Goal: Information Seeking & Learning: Learn about a topic

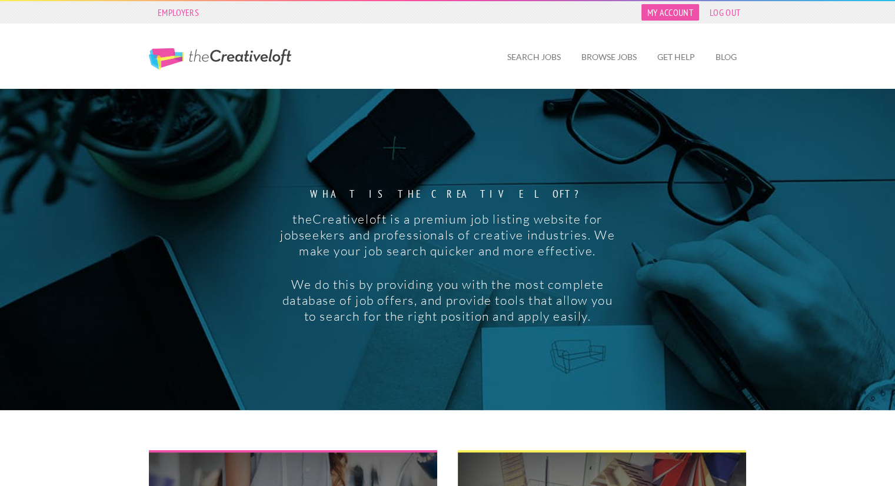
click at [675, 14] on link "My Account" at bounding box center [670, 12] width 58 height 16
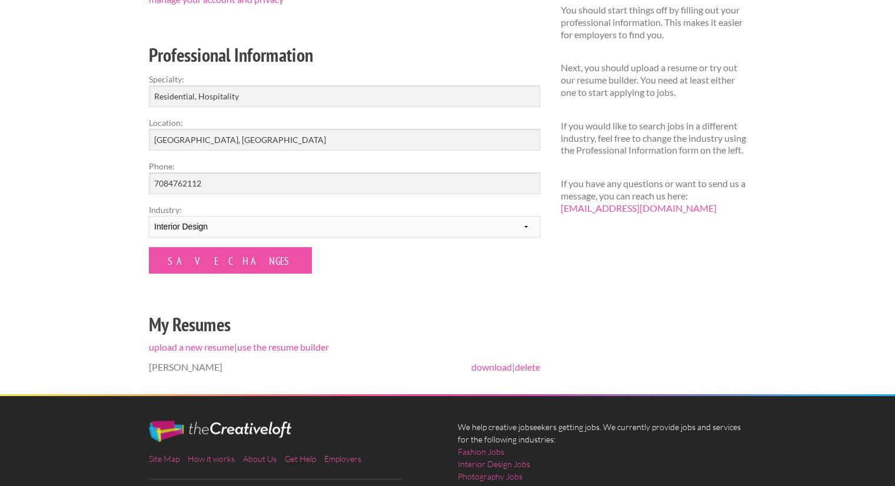
scroll to position [153, 0]
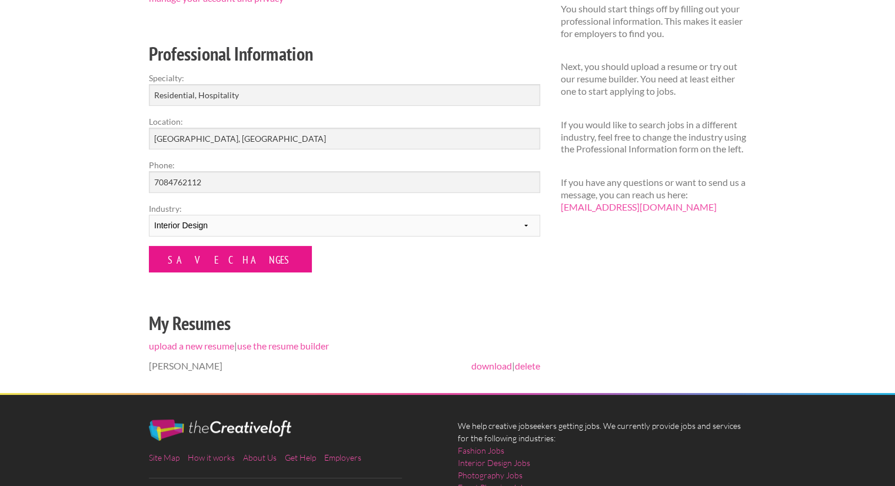
click at [229, 259] on input "Save Changes" at bounding box center [230, 259] width 163 height 26
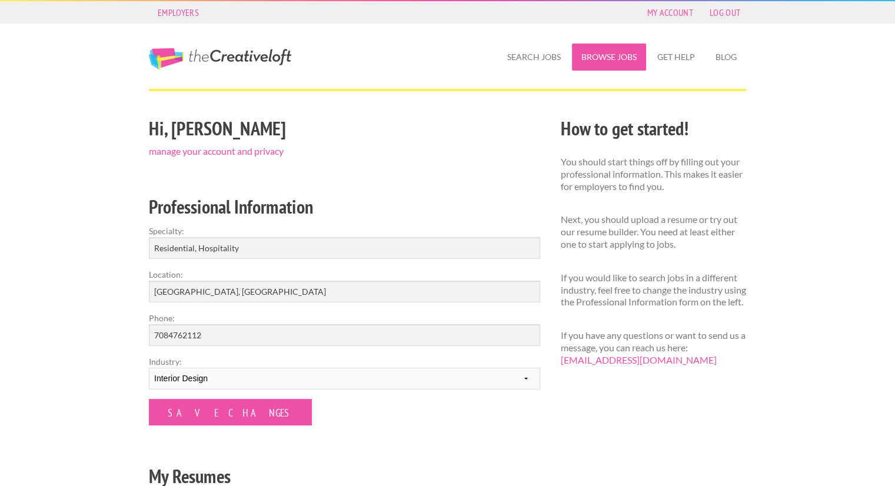
click at [602, 58] on link "Browse Jobs" at bounding box center [609, 57] width 74 height 27
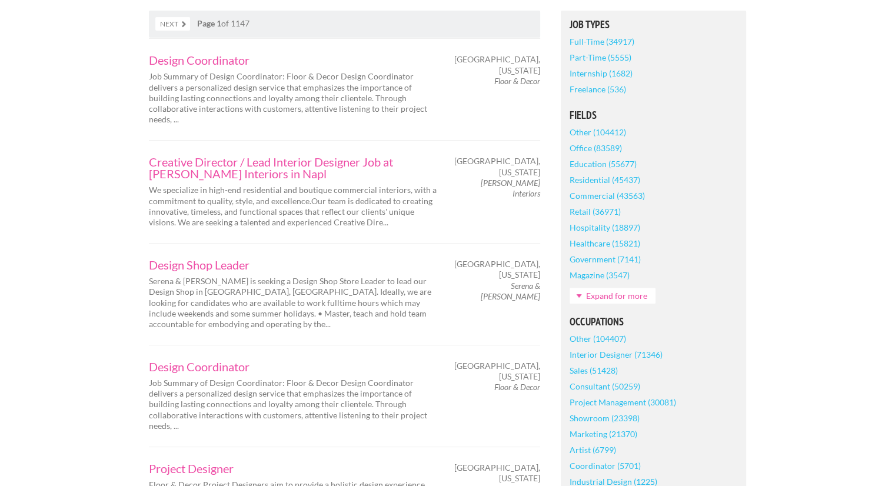
scroll to position [280, 0]
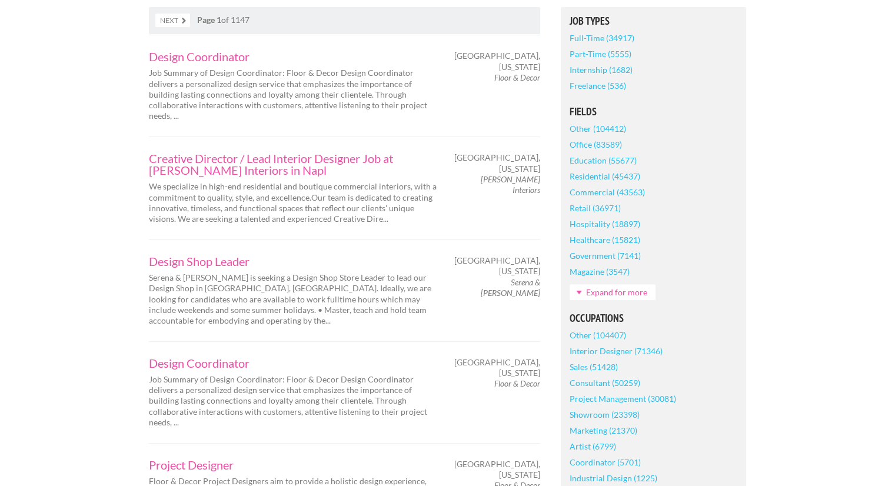
click at [619, 287] on link "Expand for more" at bounding box center [612, 292] width 86 height 16
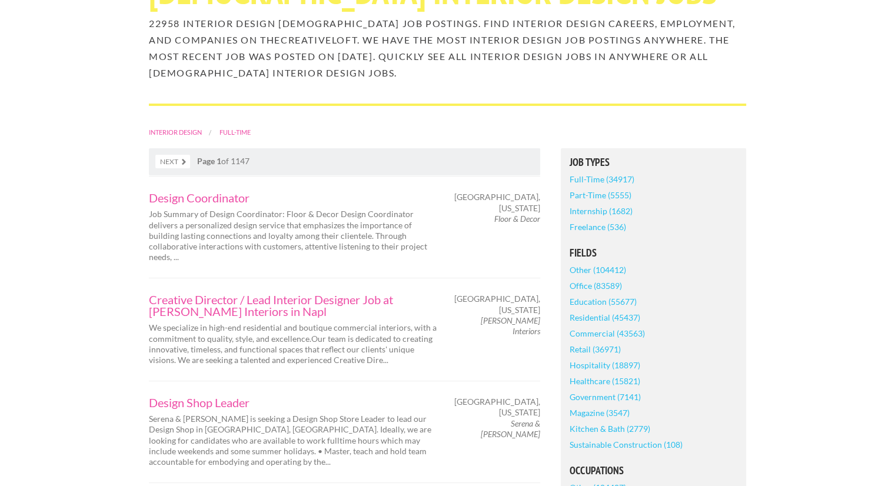
scroll to position [0, 0]
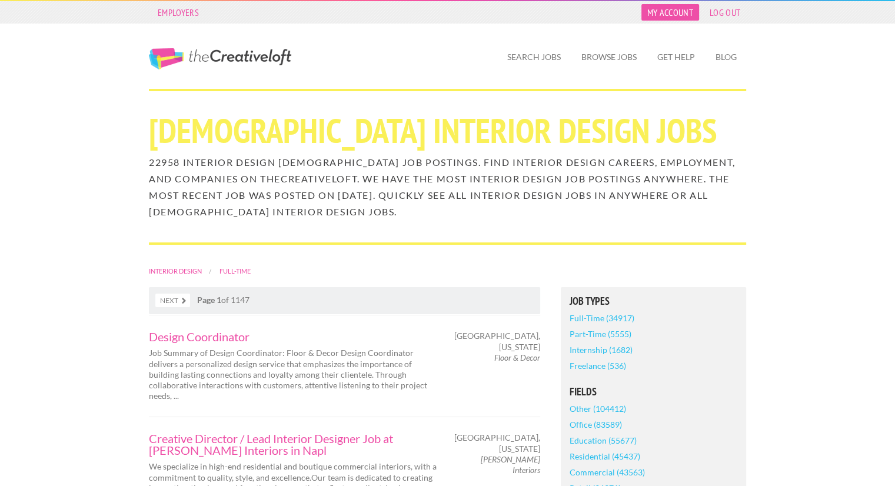
click at [659, 14] on link "My Account" at bounding box center [670, 12] width 58 height 16
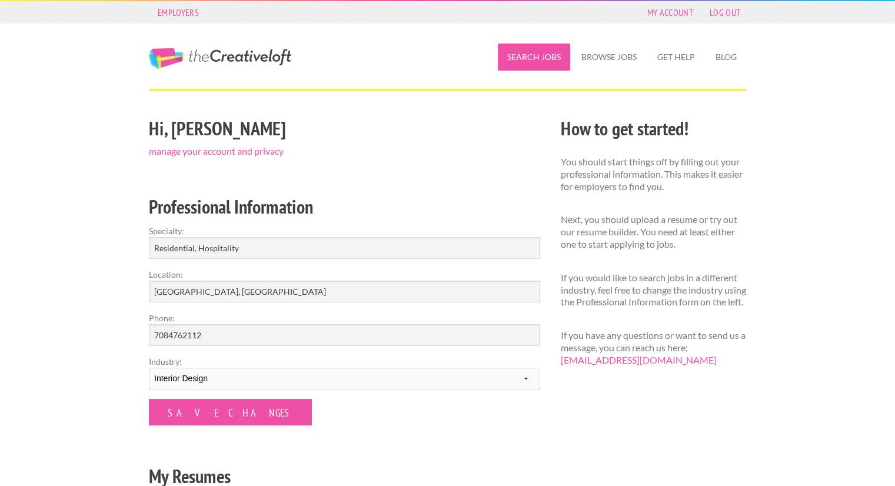
click at [548, 60] on link "Search Jobs" at bounding box center [534, 57] width 72 height 27
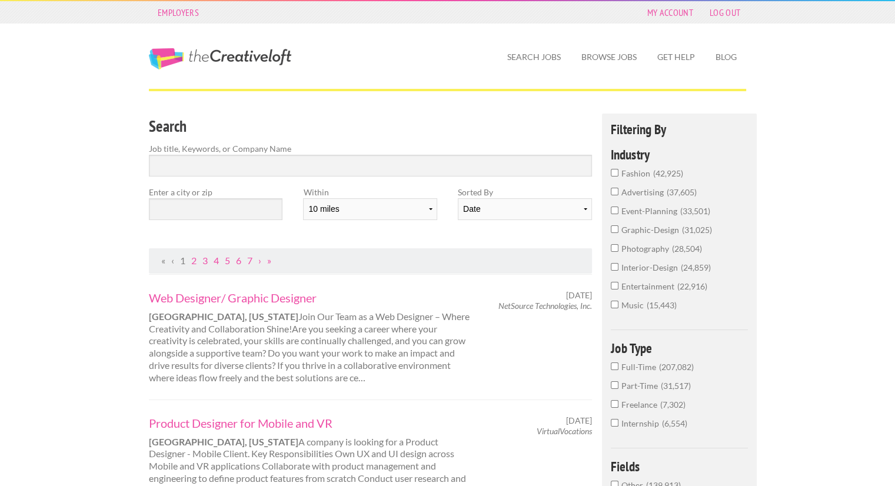
click at [612, 265] on input "interior-design 24,859" at bounding box center [615, 267] width 8 height 8
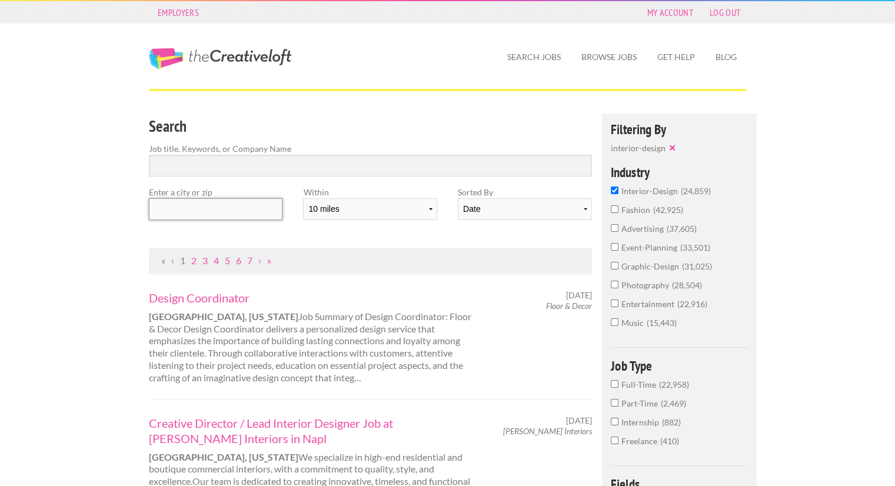
click at [249, 216] on input "text" at bounding box center [216, 209] width 134 height 22
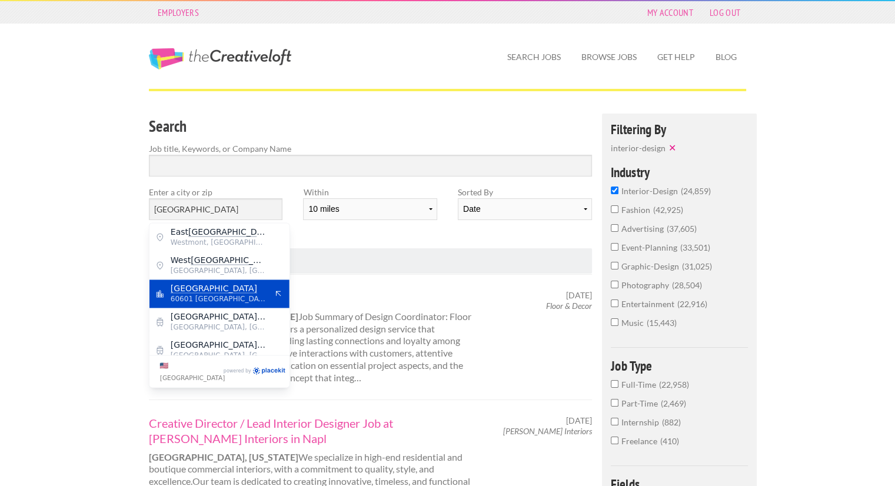
click at [199, 292] on mark "[GEOGRAPHIC_DATA]" at bounding box center [214, 288] width 86 height 9
type input "[GEOGRAPHIC_DATA]"
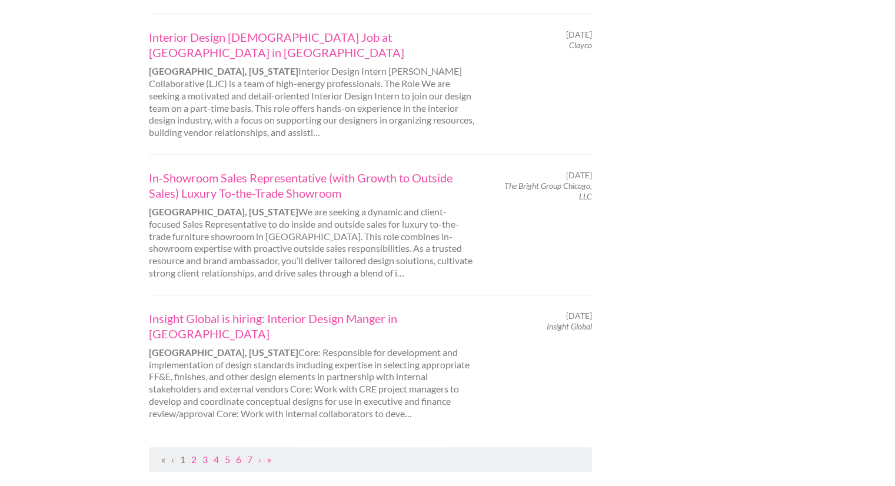
scroll to position [1205, 0]
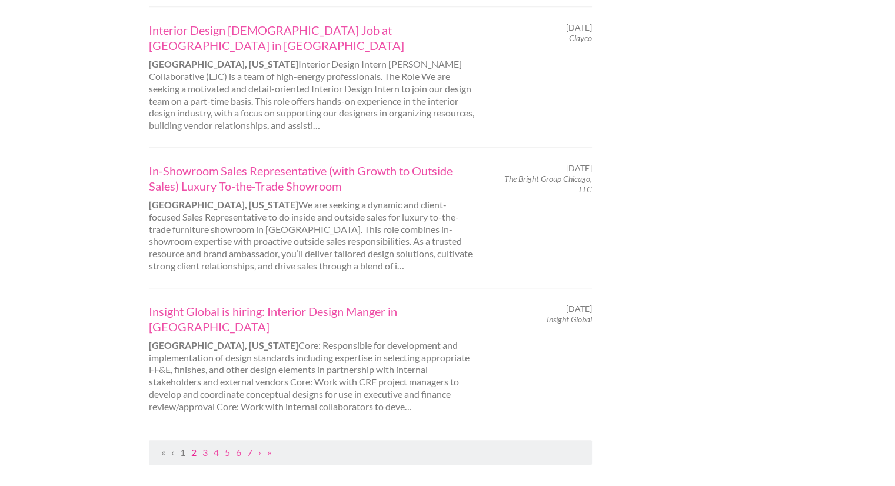
click at [195, 446] on link "2" at bounding box center [193, 451] width 5 height 11
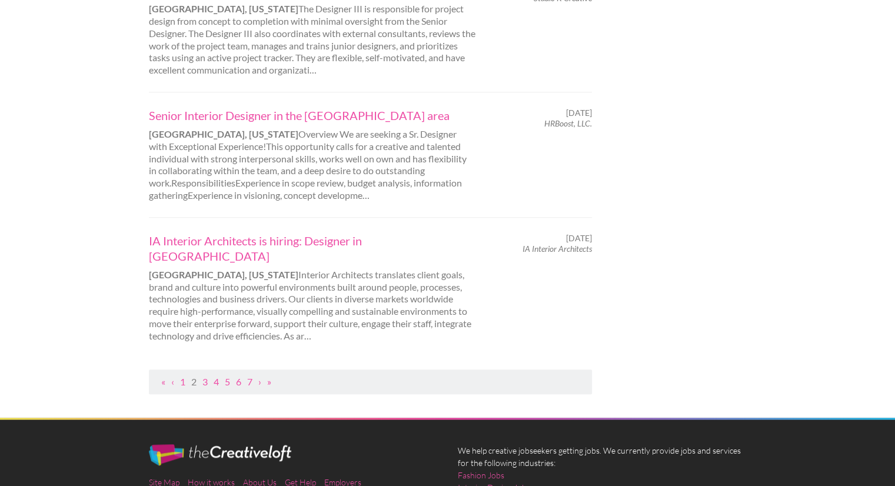
scroll to position [1184, 0]
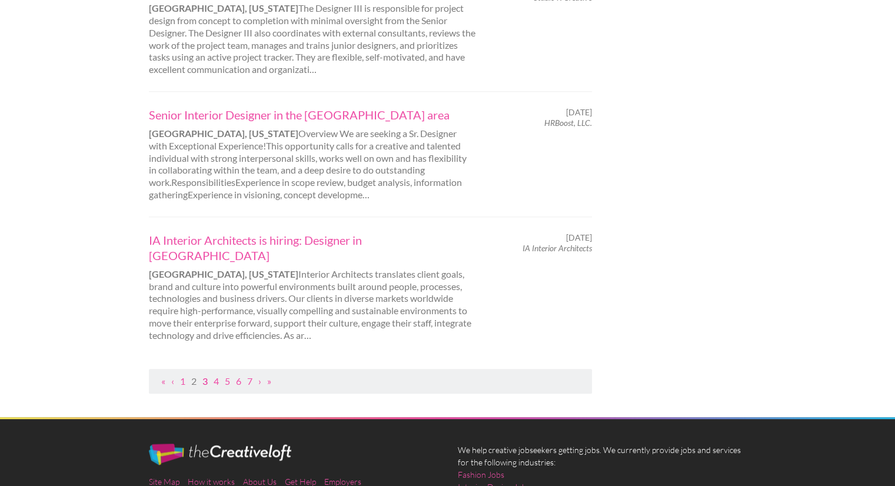
click at [204, 375] on link "3" at bounding box center [204, 380] width 5 height 11
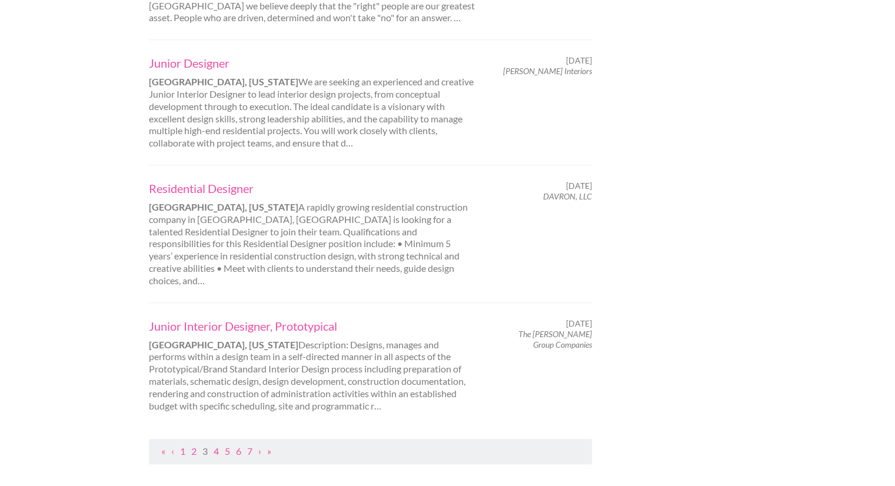
scroll to position [1113, 0]
click at [202, 189] on link "Residential Designer" at bounding box center [312, 185] width 327 height 15
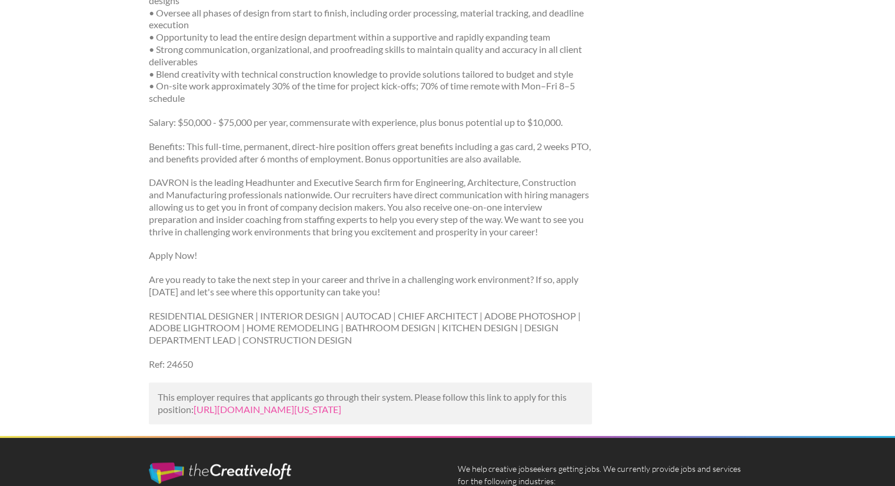
scroll to position [355, 0]
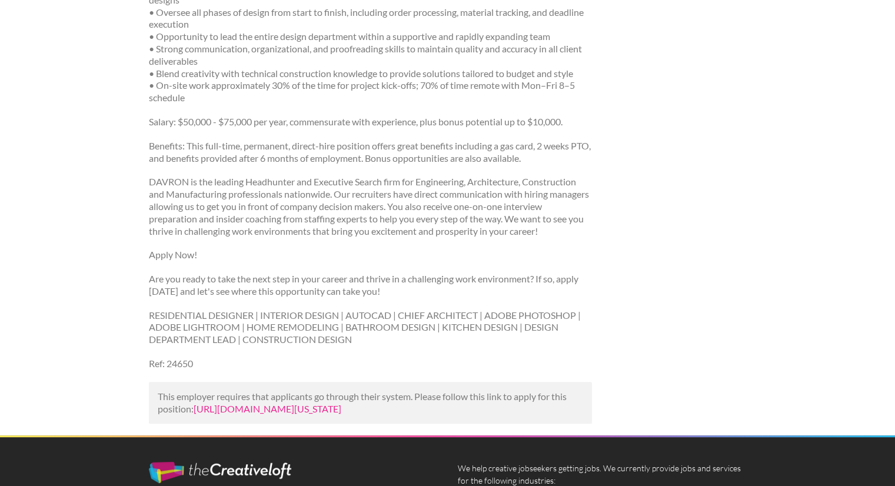
click at [341, 403] on link "https://www.davron.net/job/residential-designer-chicago-illinois-60642/?utm_cam…" at bounding box center [268, 408] width 148 height 11
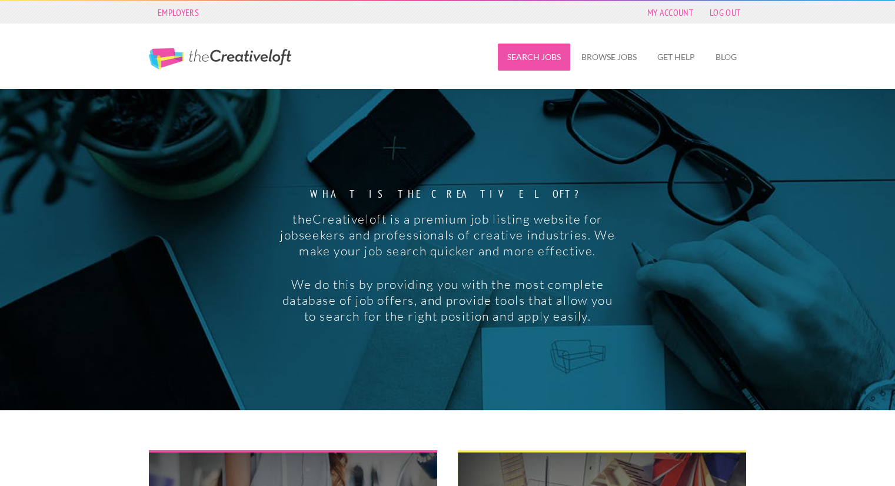
click at [552, 59] on link "Search Jobs" at bounding box center [534, 57] width 72 height 27
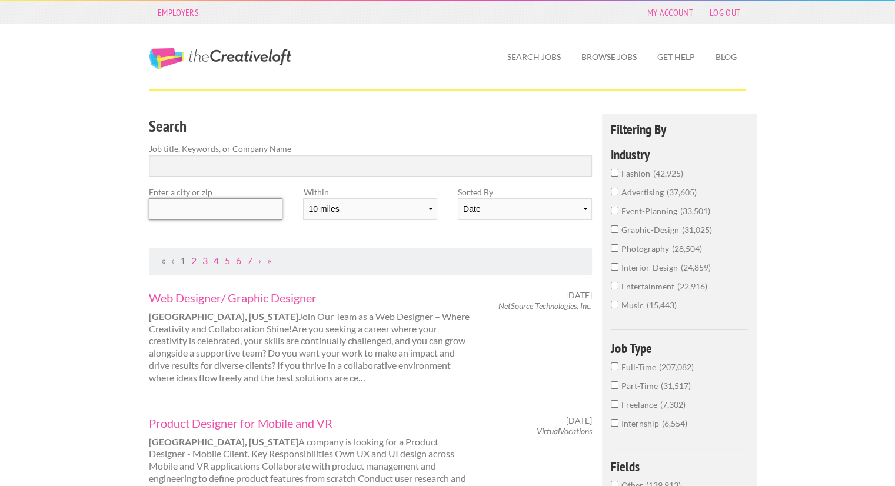
click at [252, 212] on input "text" at bounding box center [216, 209] width 134 height 22
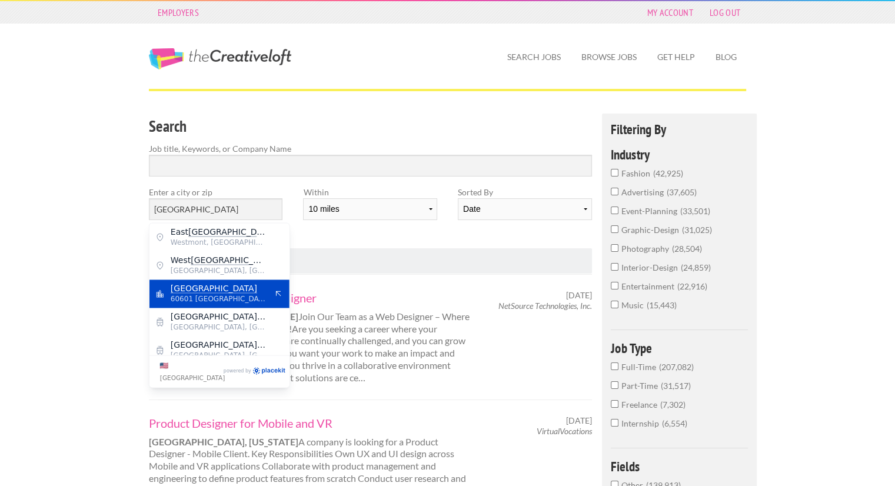
click at [198, 286] on mark "[GEOGRAPHIC_DATA]" at bounding box center [214, 288] width 86 height 9
type input "[GEOGRAPHIC_DATA]"
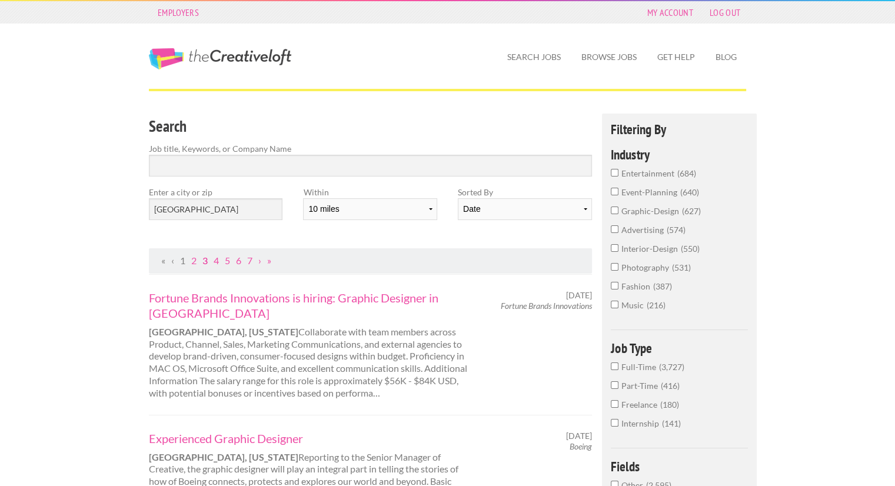
click at [206, 264] on link "3" at bounding box center [204, 260] width 5 height 11
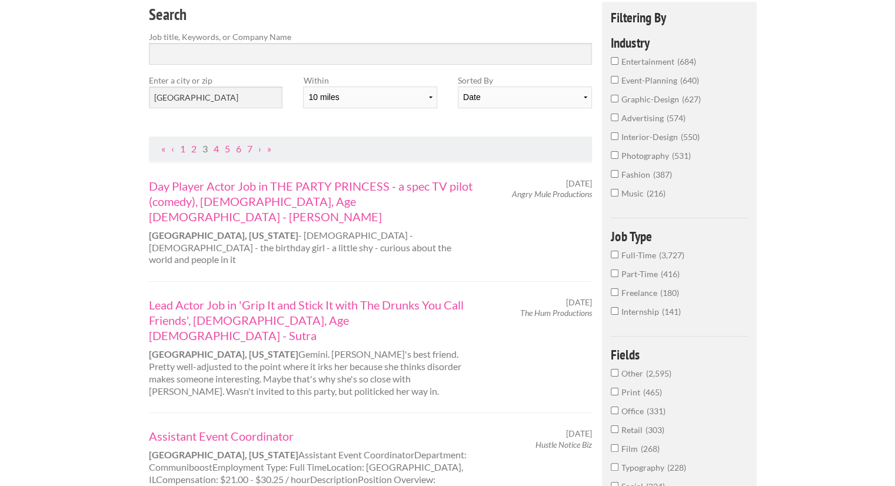
scroll to position [112, 0]
click at [615, 134] on input "interior-design 550" at bounding box center [615, 136] width 8 height 8
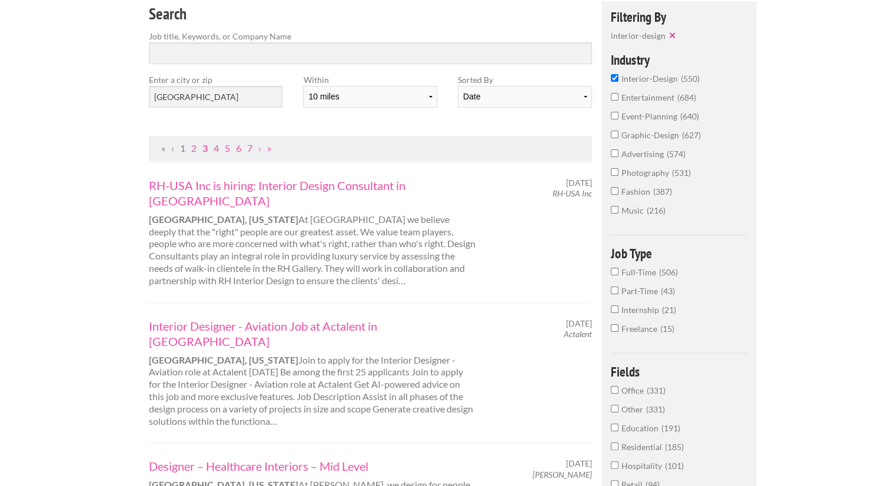
click at [207, 149] on link "3" at bounding box center [204, 147] width 5 height 11
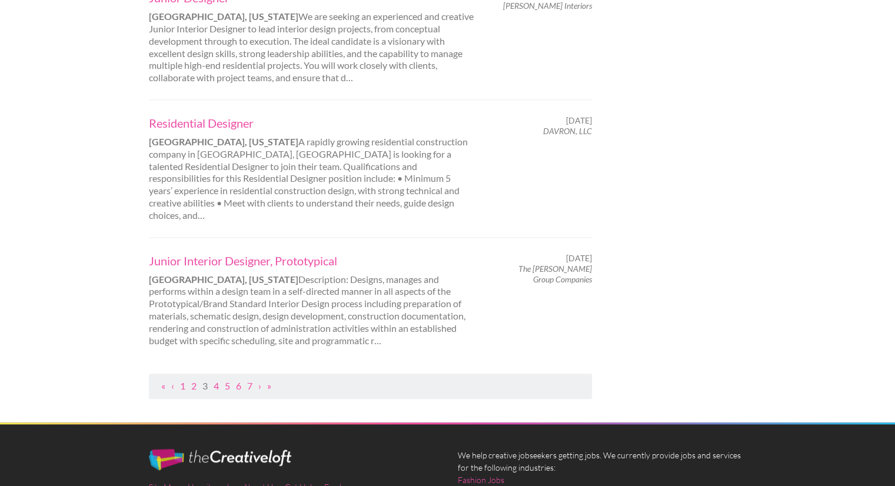
scroll to position [1178, 0]
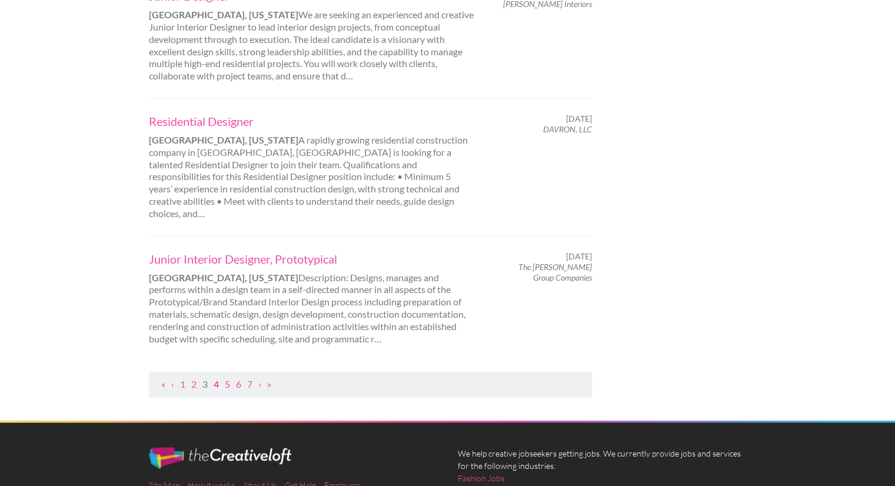
click at [216, 378] on link "4" at bounding box center [216, 383] width 5 height 11
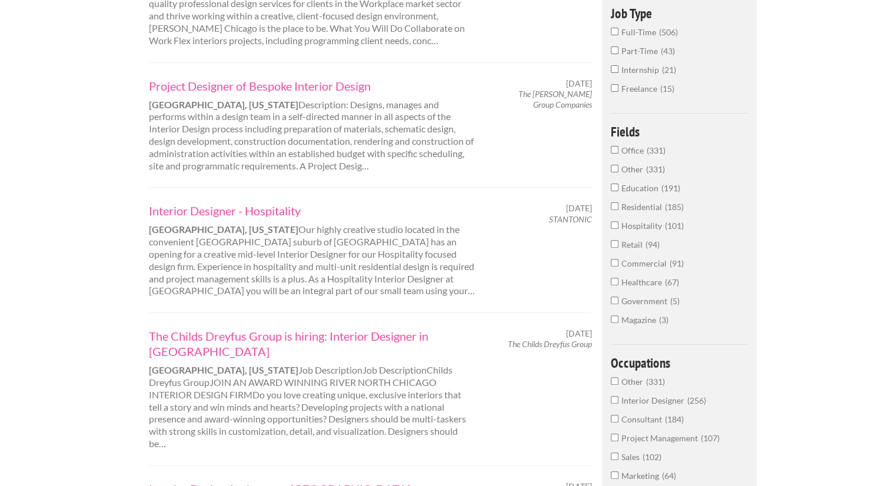
scroll to position [353, 0]
click at [209, 202] on link "Interior Designer - Hospitality" at bounding box center [312, 209] width 327 height 15
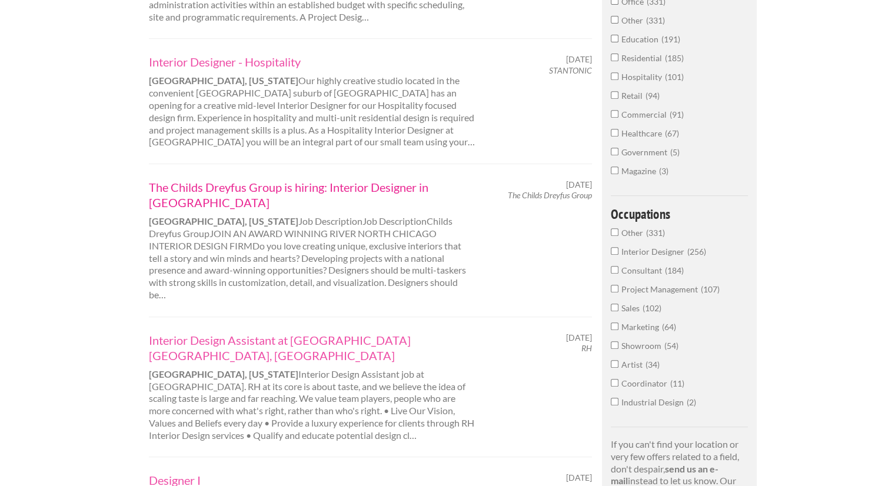
scroll to position [502, 0]
click at [355, 178] on link "The Childs Dreyfus Group is hiring: Interior Designer in Chicago" at bounding box center [312, 193] width 327 height 31
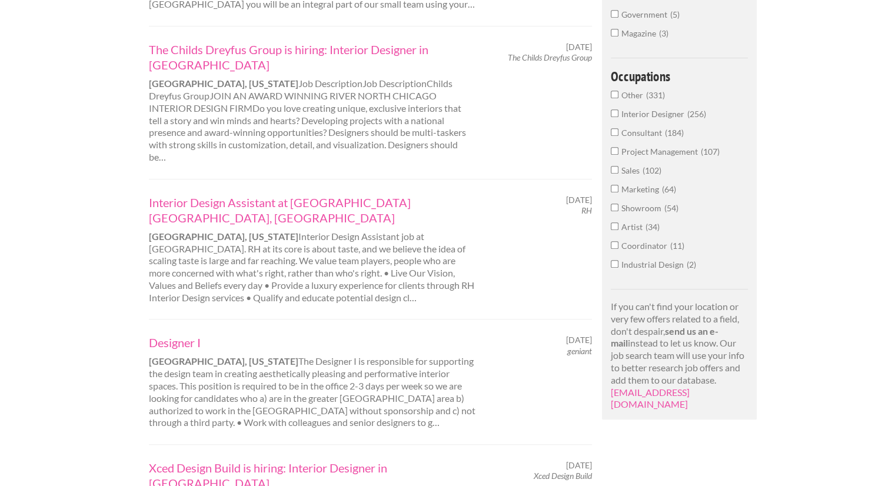
scroll to position [639, 0]
click at [308, 194] on link "Interior Design Assistant at [GEOGRAPHIC_DATA] [GEOGRAPHIC_DATA], [GEOGRAPHIC_D…" at bounding box center [312, 209] width 327 height 31
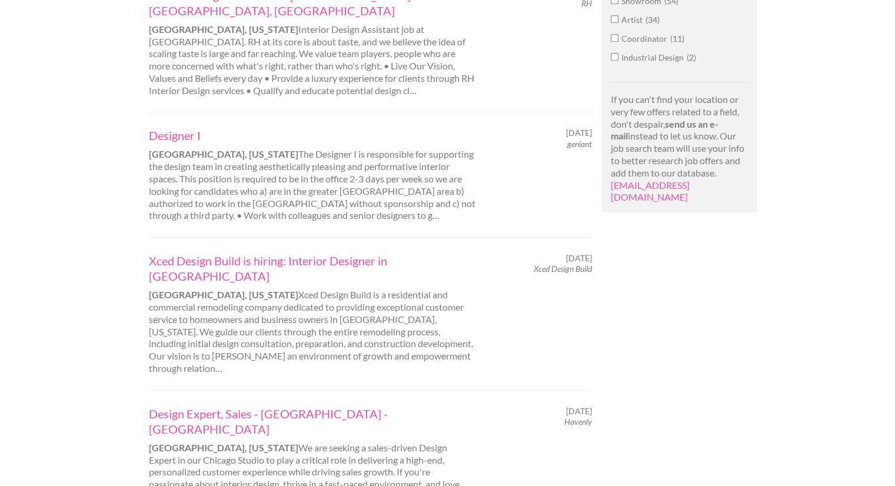
scroll to position [847, 0]
click at [348, 252] on link "Xced Design Build is hiring: Interior Designer in Chicago" at bounding box center [312, 267] width 327 height 31
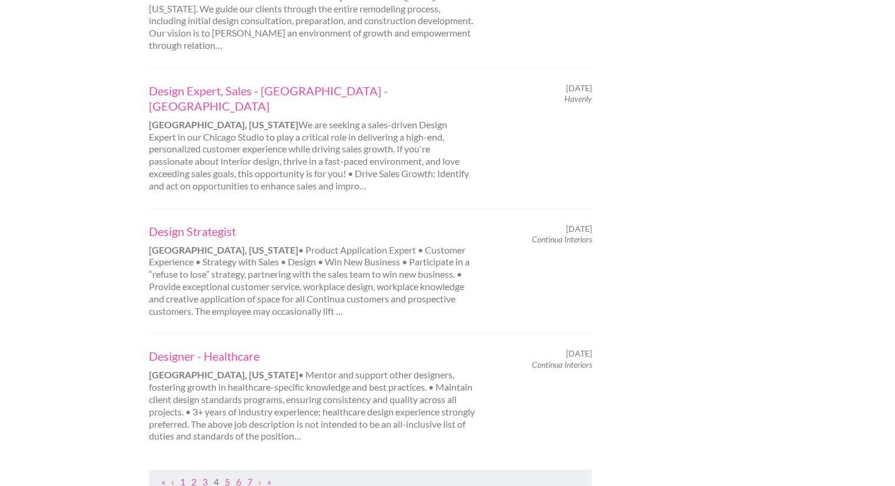
scroll to position [1169, 0]
click at [228, 475] on link "5" at bounding box center [227, 480] width 5 height 11
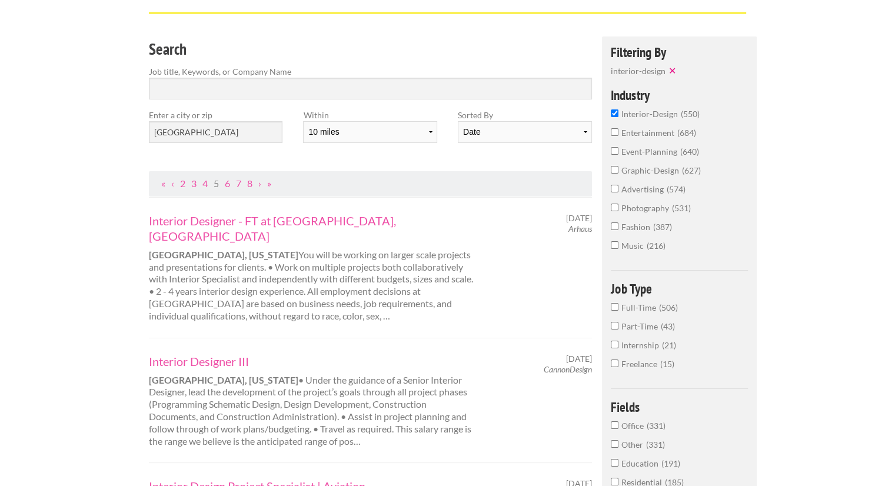
scroll to position [80, 0]
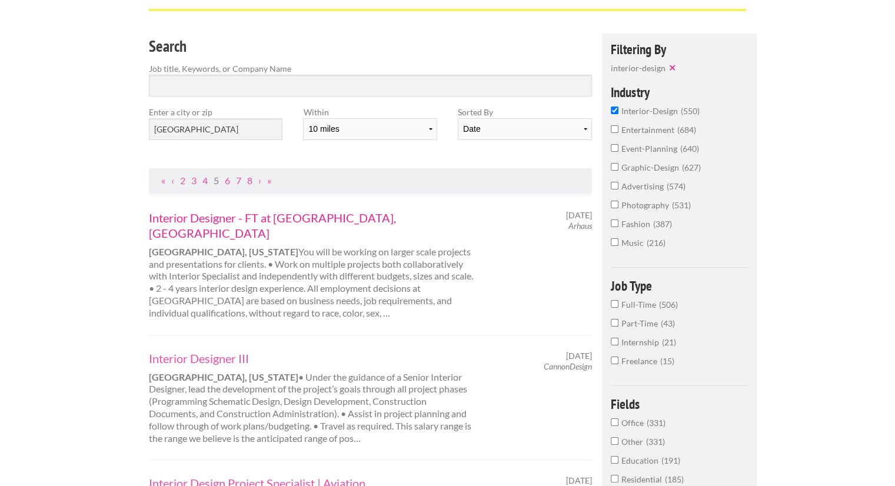
click at [245, 219] on link "Interior Designer - FT at Arhaus Chicago, IL" at bounding box center [312, 225] width 327 height 31
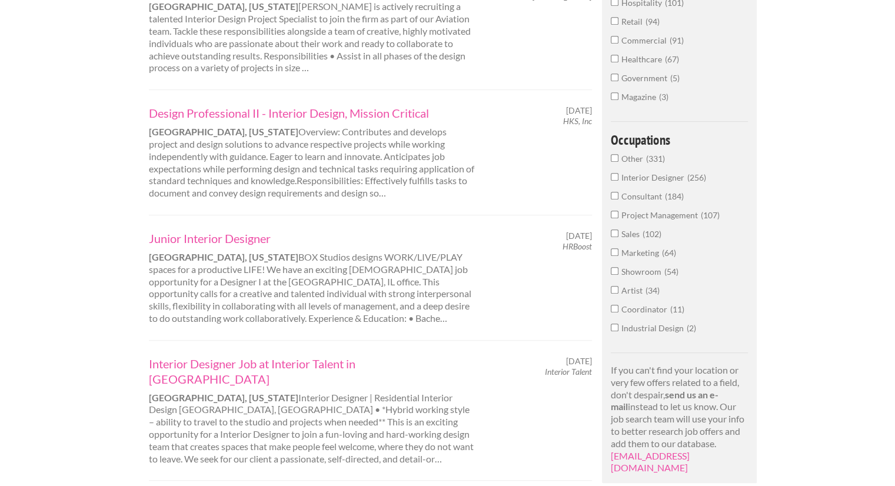
scroll to position [576, 0]
click at [239, 230] on link "Junior Interior Designer" at bounding box center [312, 237] width 327 height 15
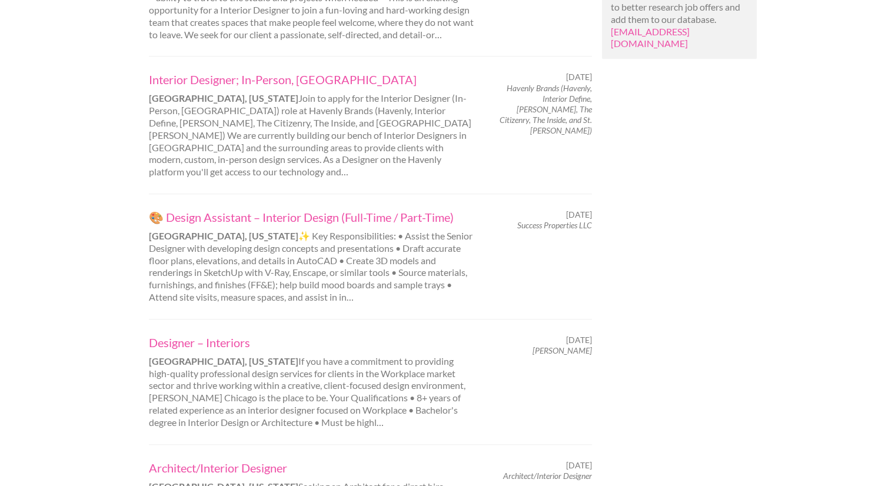
scroll to position [1000, 0]
click at [224, 209] on link "🎨 Design Assistant – Interior Design (Full-Time / Part-Time)" at bounding box center [312, 216] width 327 height 15
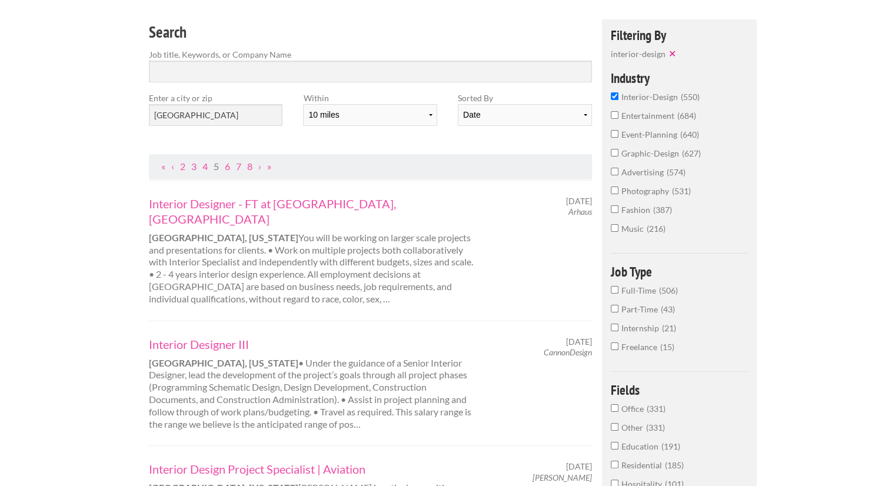
scroll to position [93, 0]
click at [579, 116] on select "Date Relevance" at bounding box center [525, 116] width 134 height 22
click at [582, 115] on select "Date Relevance" at bounding box center [525, 116] width 134 height 22
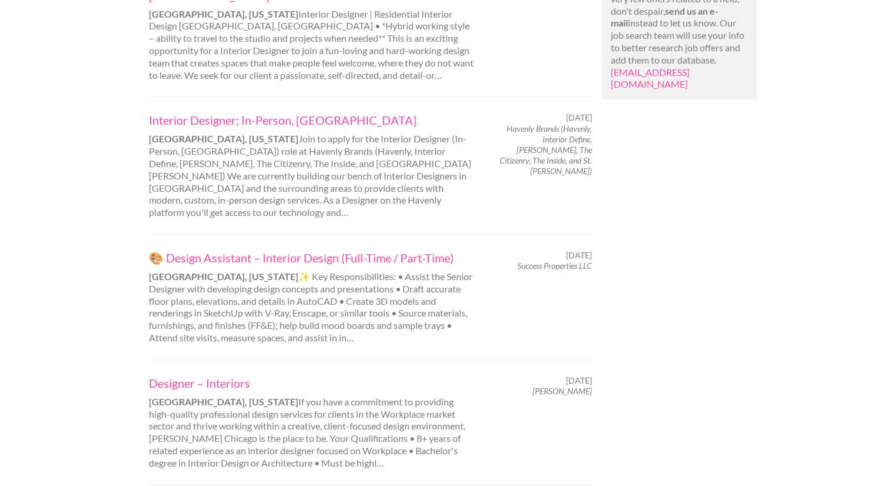
scroll to position [959, 0]
click at [309, 249] on link "🎨 Design Assistant – Interior Design (Full-Time / Part-Time)" at bounding box center [312, 256] width 327 height 15
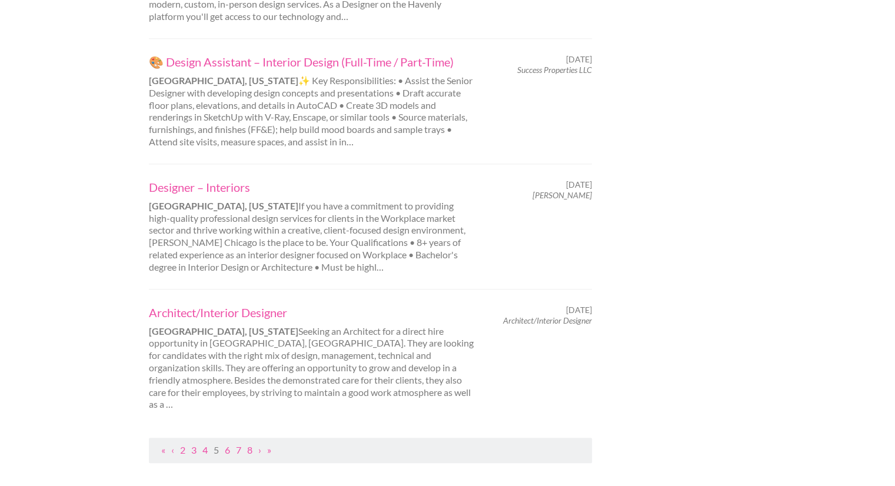
scroll to position [1155, 0]
click at [257, 304] on link "Architect/Interior Designer" at bounding box center [312, 311] width 327 height 15
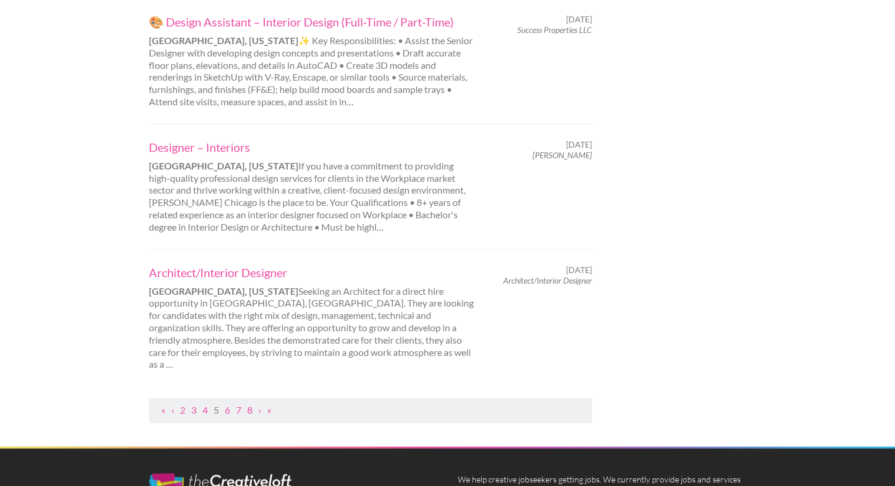
scroll to position [1195, 0]
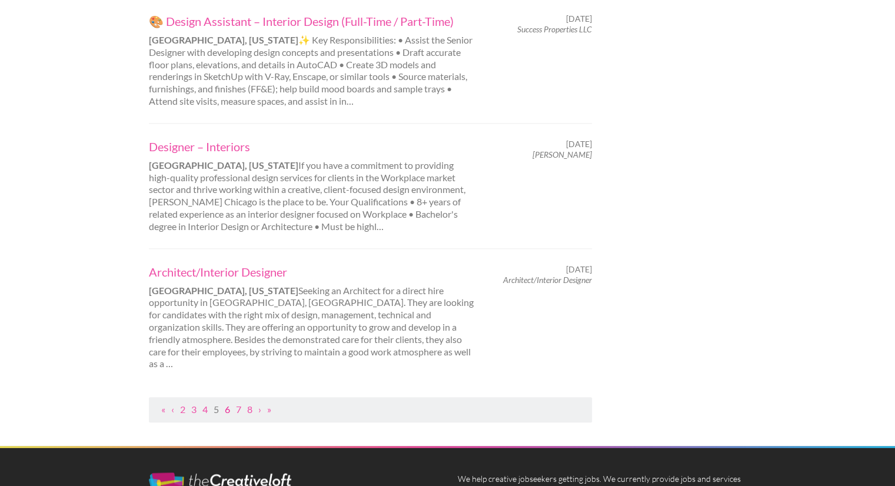
click at [228, 403] on link "6" at bounding box center [227, 408] width 5 height 11
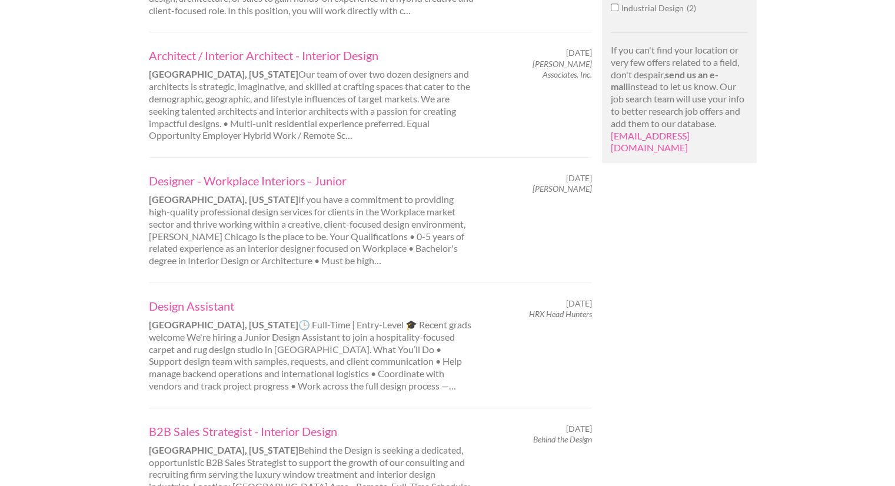
scroll to position [896, 0]
click at [214, 298] on link "Design Assistant" at bounding box center [312, 305] width 327 height 15
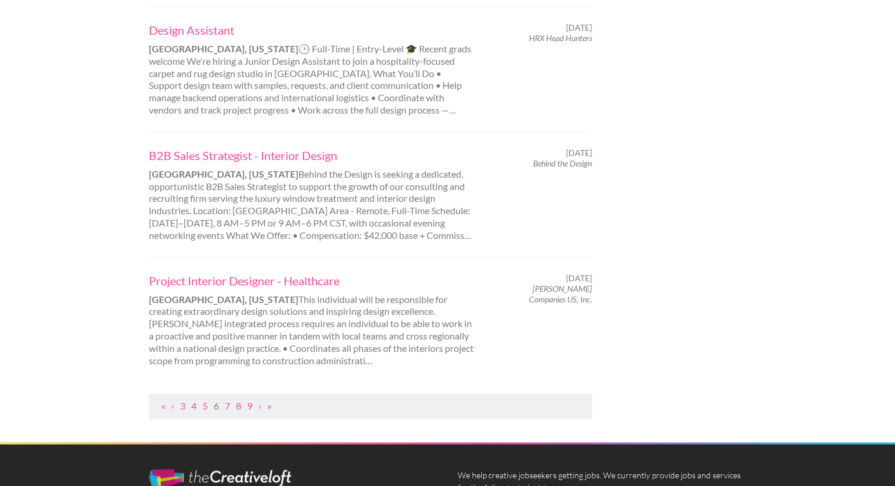
scroll to position [1172, 0]
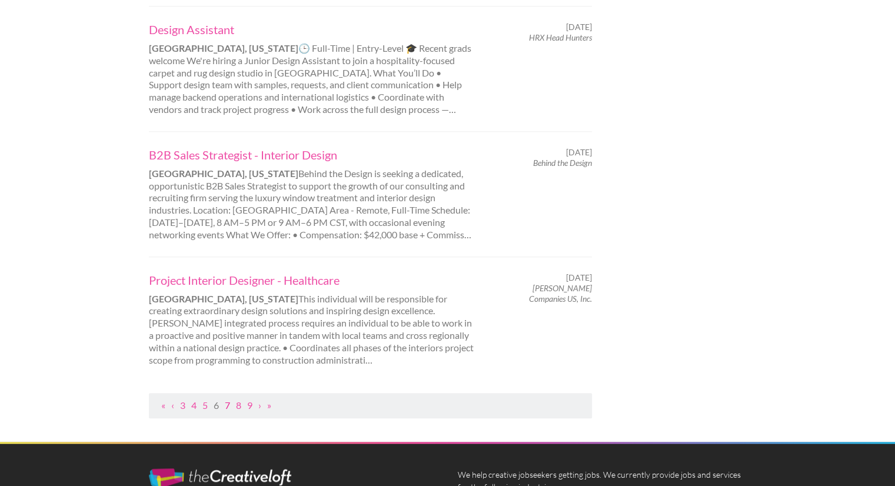
click at [227, 399] on link "7" at bounding box center [227, 404] width 5 height 11
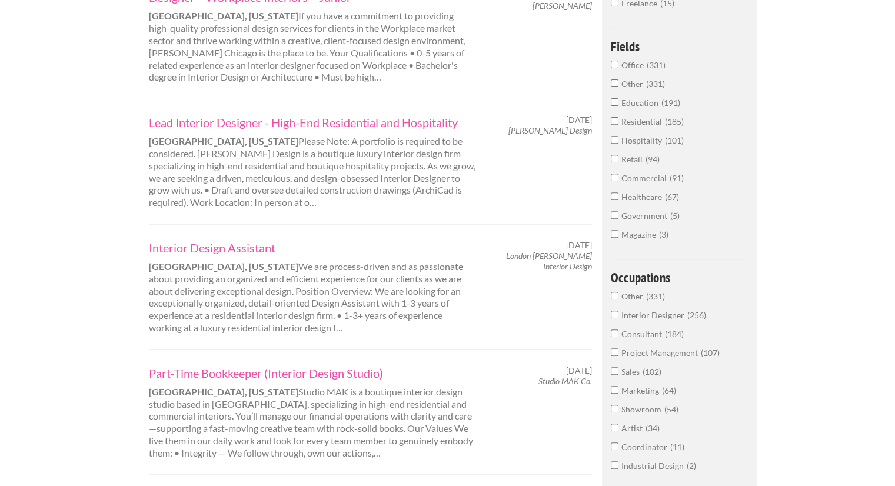
scroll to position [438, 0]
click at [215, 239] on link "Interior Design Assistant" at bounding box center [312, 246] width 327 height 15
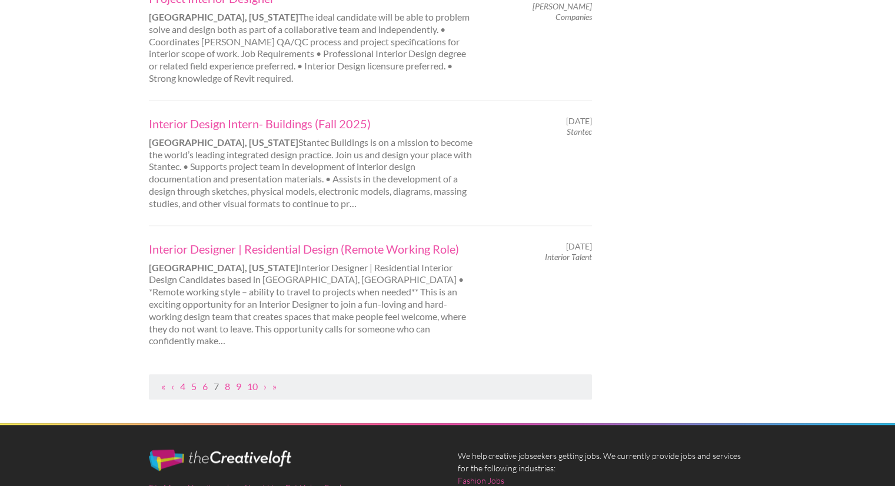
scroll to position [1188, 0]
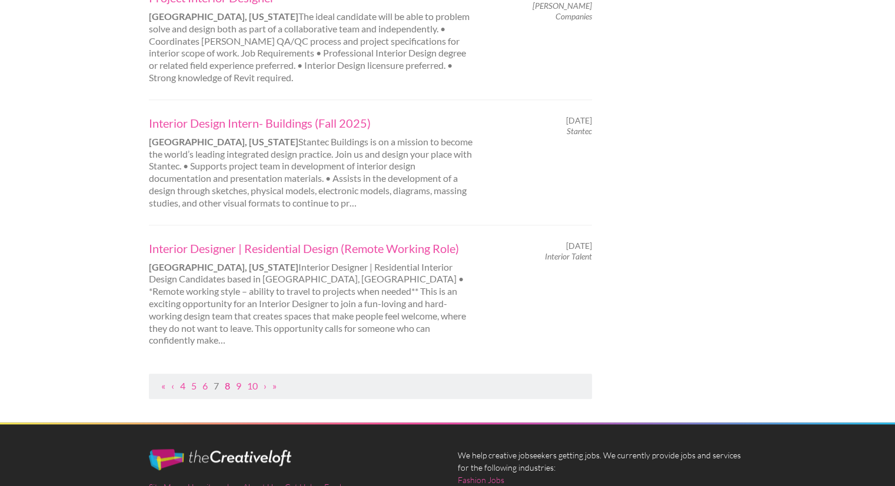
click at [227, 380] on link "8" at bounding box center [227, 385] width 5 height 11
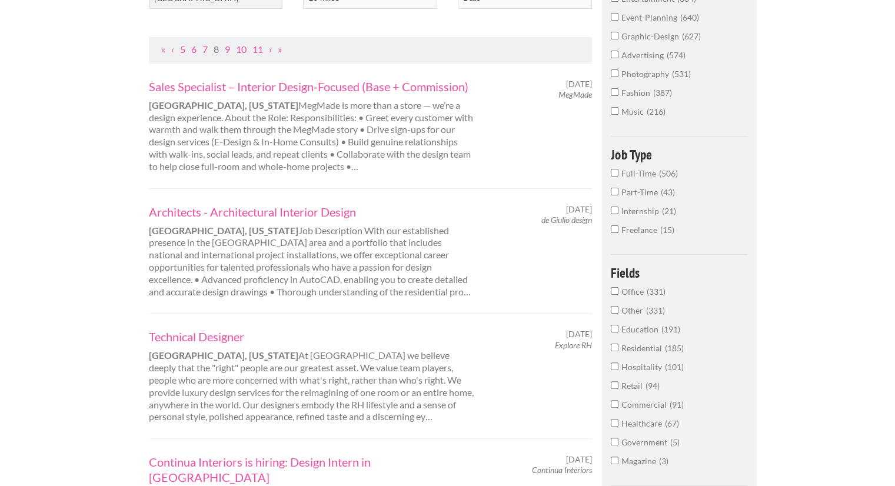
scroll to position [212, 0]
click at [242, 211] on link "Architects - Architectural Interior Design" at bounding box center [312, 211] width 327 height 15
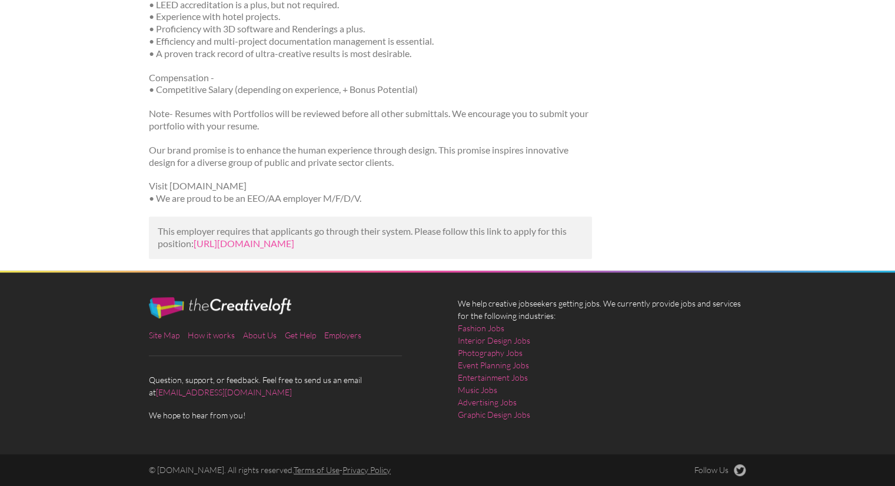
scroll to position [842, 0]
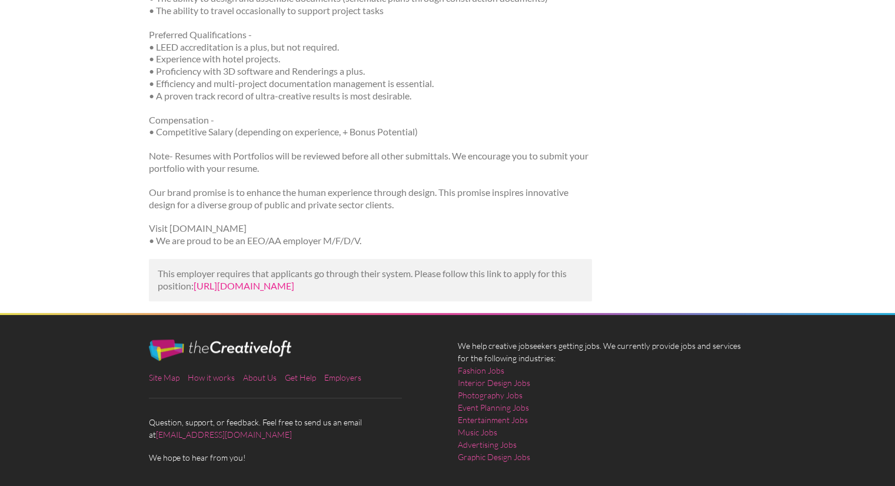
click at [294, 280] on link "[URL][DOMAIN_NAME]" at bounding box center [244, 285] width 101 height 11
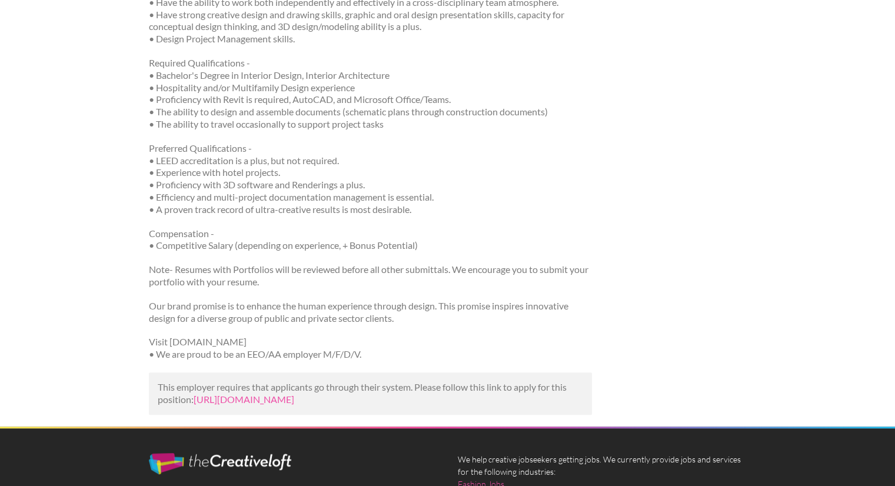
scroll to position [727, 0]
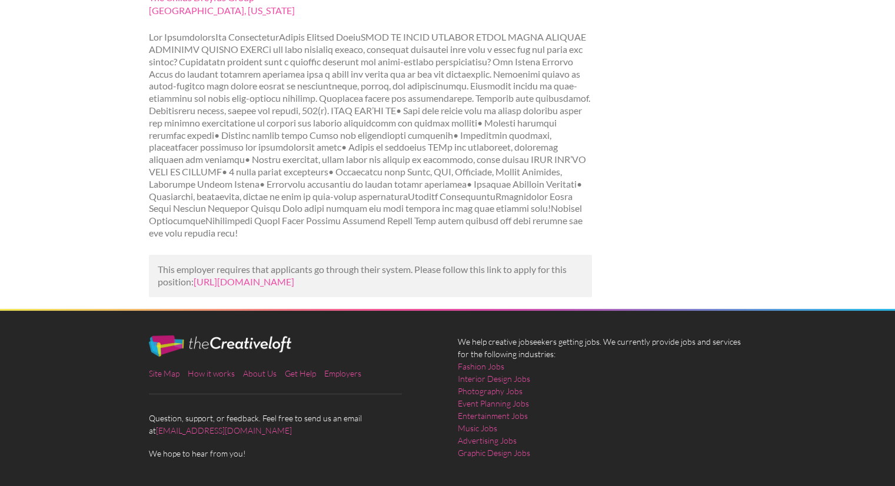
scroll to position [186, 0]
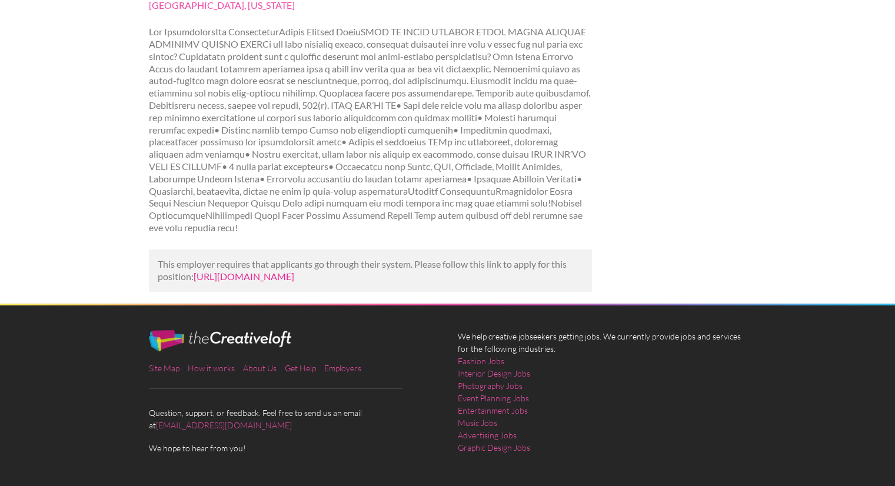
click at [294, 278] on link "[URL][DOMAIN_NAME]" at bounding box center [244, 276] width 101 height 11
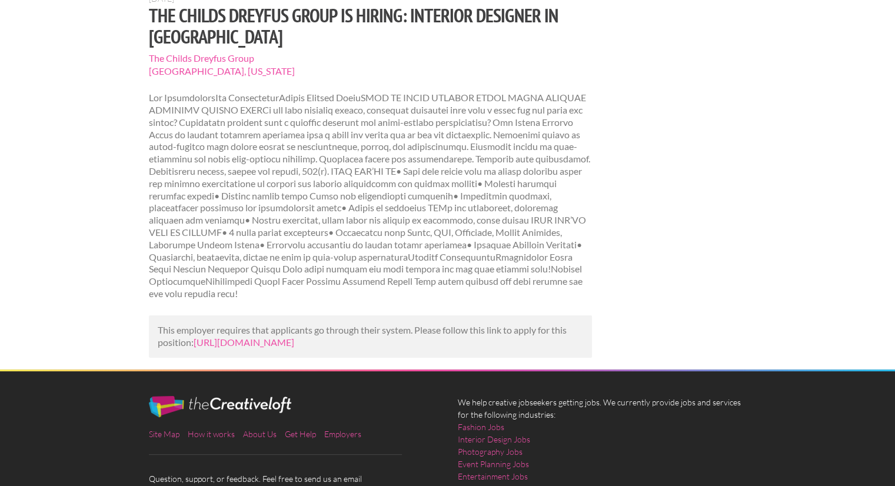
scroll to position [80, 0]
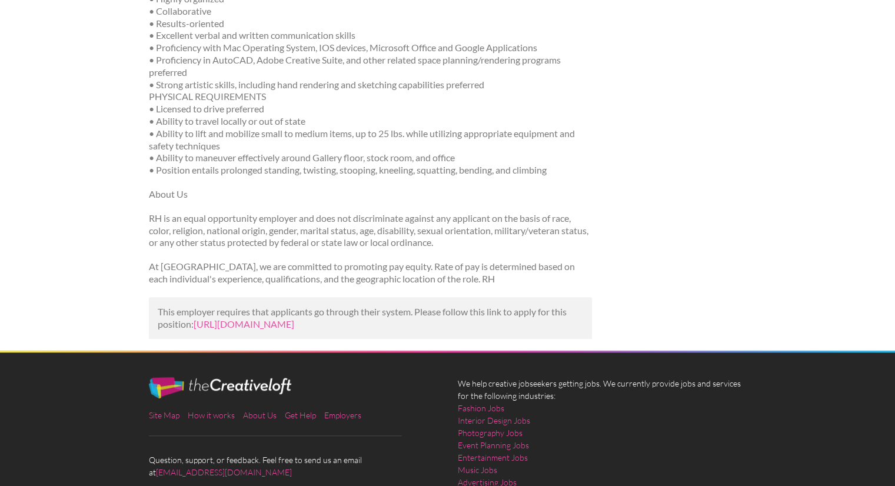
scroll to position [781, 0]
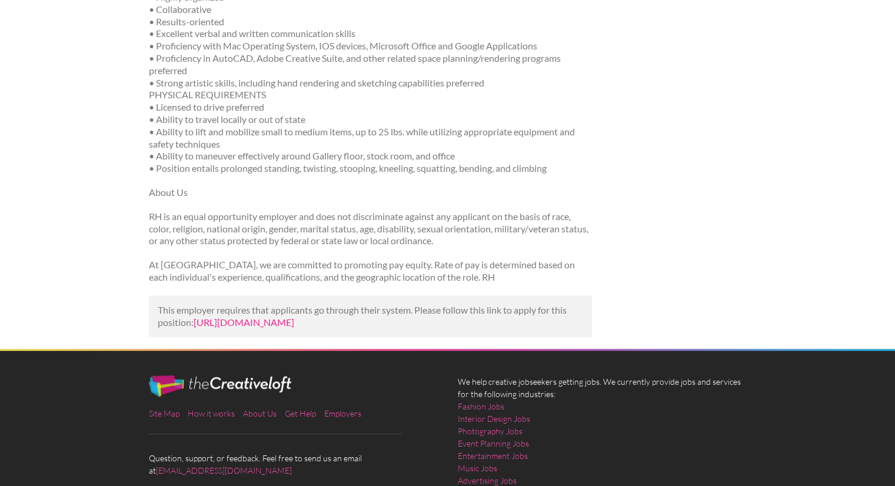
click at [294, 316] on link "[URL][DOMAIN_NAME]" at bounding box center [244, 321] width 101 height 11
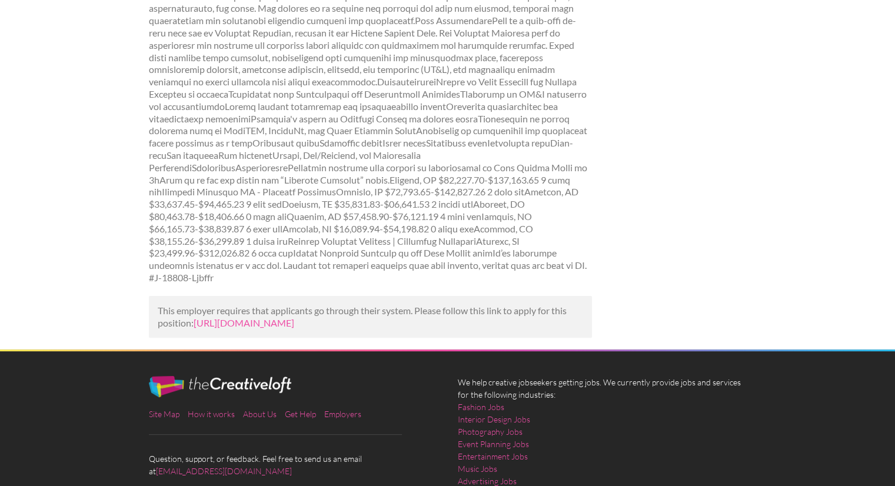
scroll to position [261, 0]
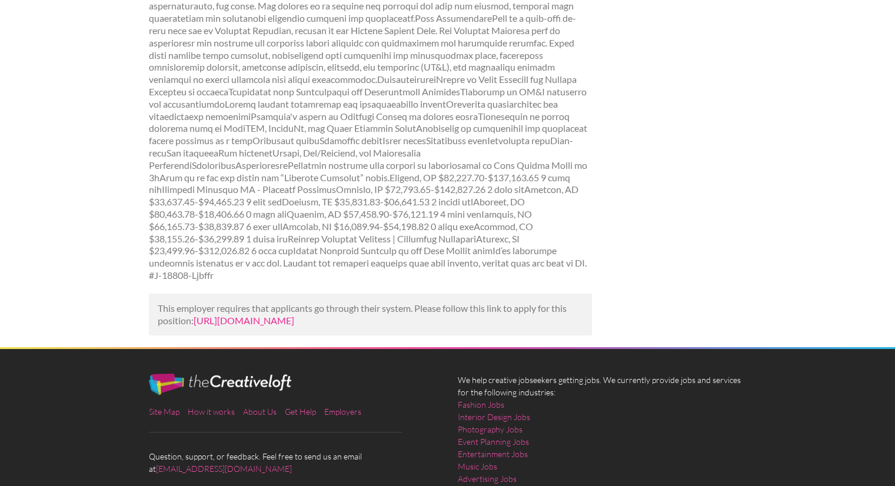
drag, startPoint x: 259, startPoint y: 303, endPoint x: 233, endPoint y: 302, distance: 25.9
click at [233, 315] on link "https://www.mediabistro.com/jobs/1419118485-xced-design-build-is-hiring-interio…" at bounding box center [244, 320] width 101 height 11
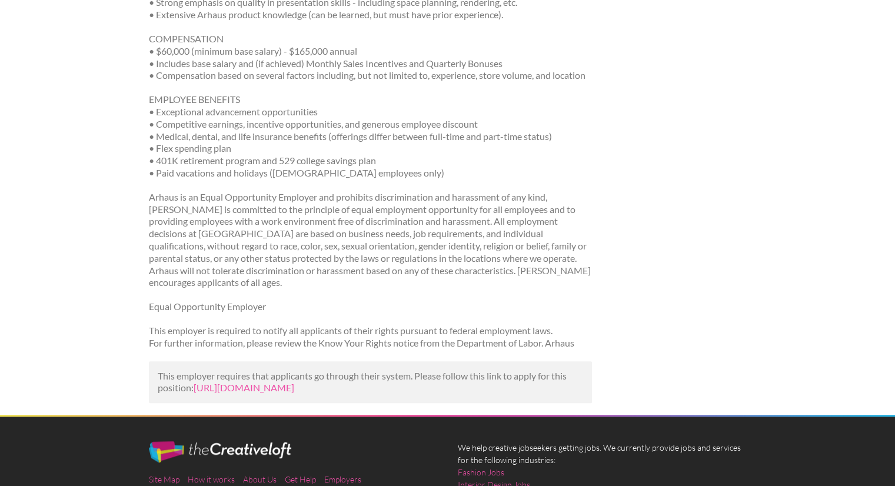
scroll to position [731, 0]
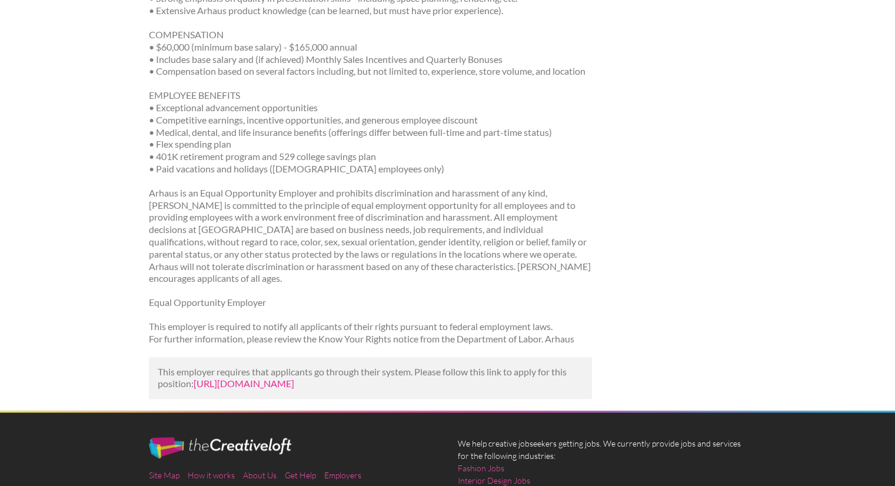
click at [280, 378] on link "[URL][DOMAIN_NAME]" at bounding box center [244, 383] width 101 height 11
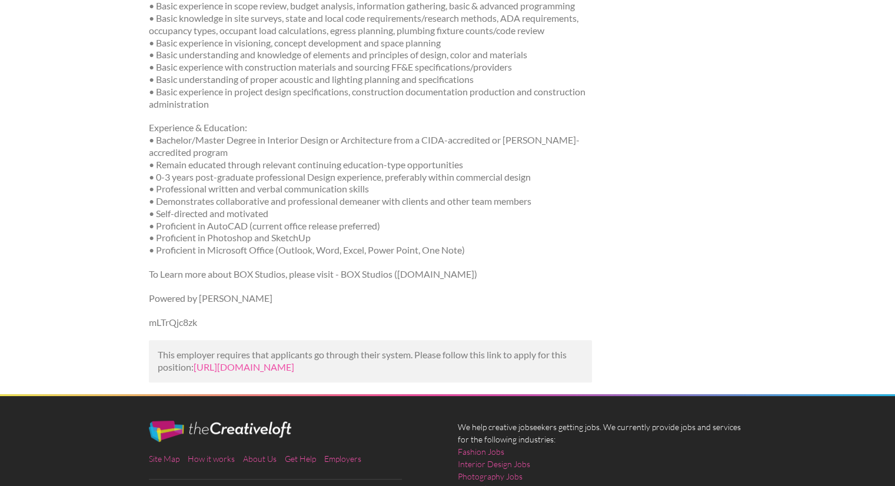
scroll to position [399, 0]
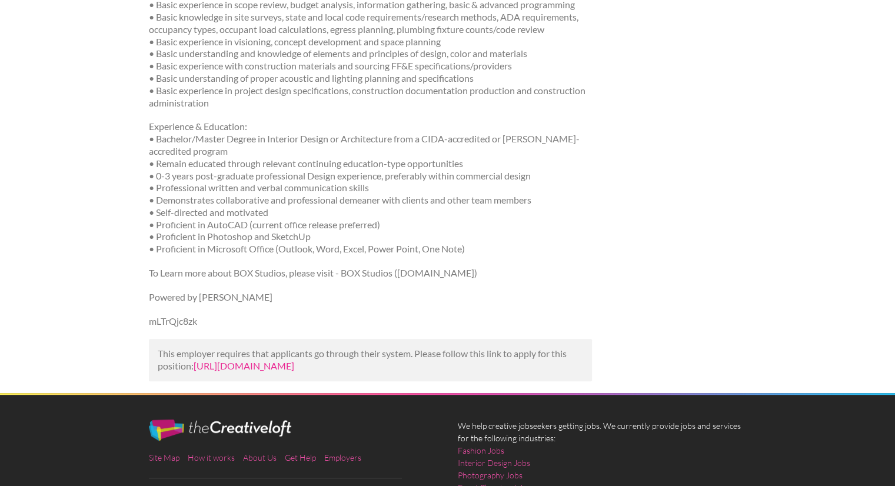
click at [274, 360] on link "https://www.ziprecruiter.com/c/HRBoost/Job/Junior-Interior-Designer/-in-Chicago…" at bounding box center [244, 365] width 101 height 11
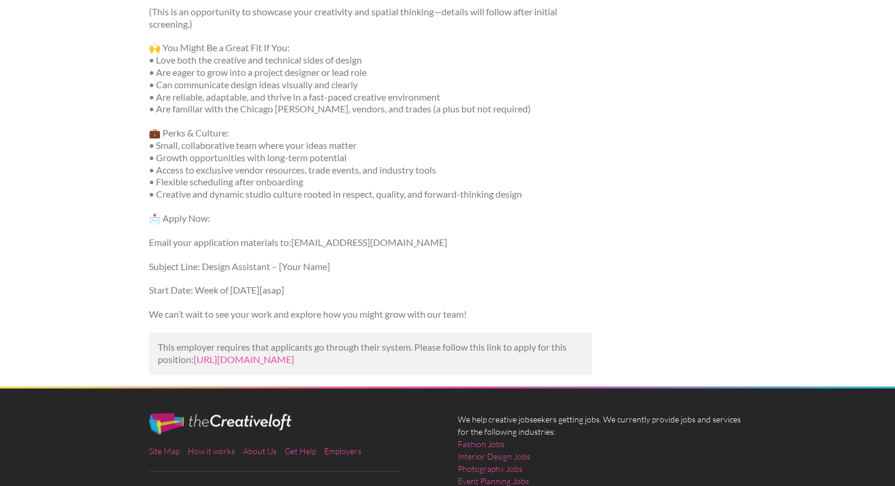
scroll to position [795, 0]
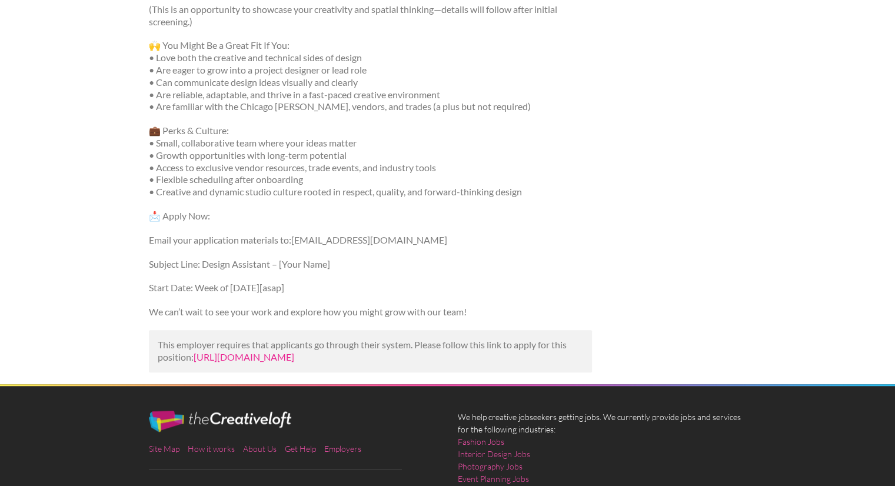
click at [266, 351] on link "[URL][DOMAIN_NAME]" at bounding box center [244, 356] width 101 height 11
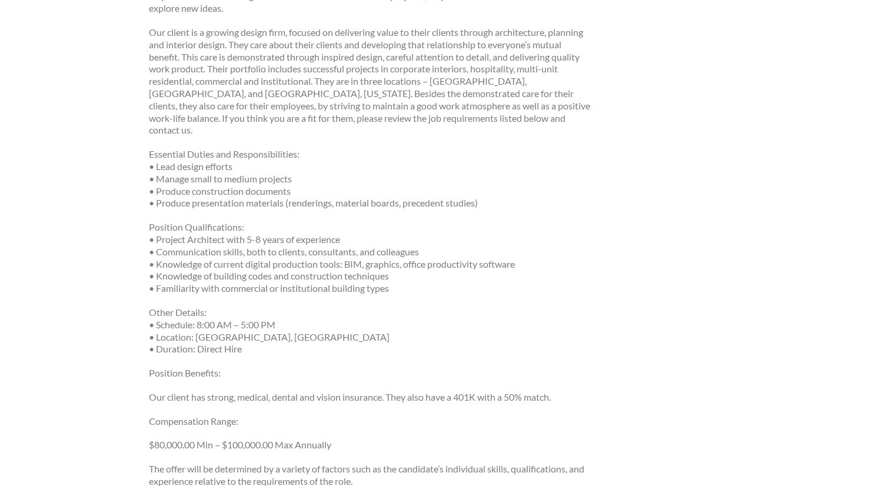
scroll to position [249, 0]
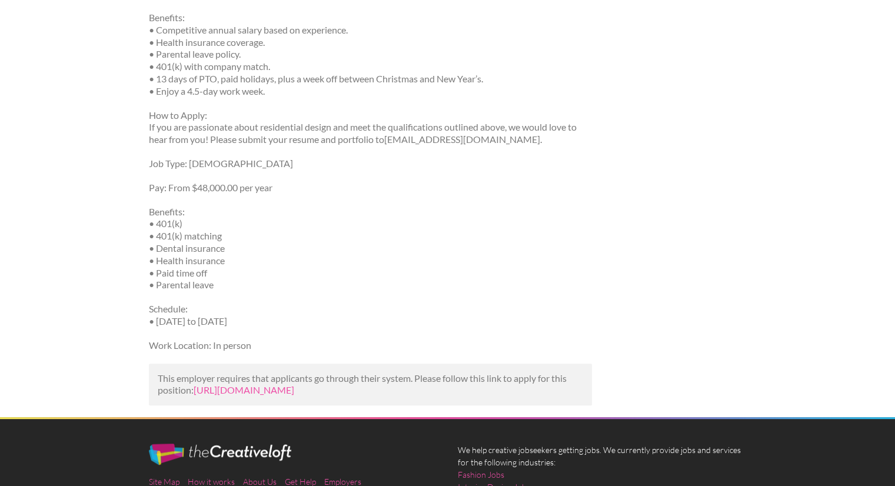
scroll to position [668, 0]
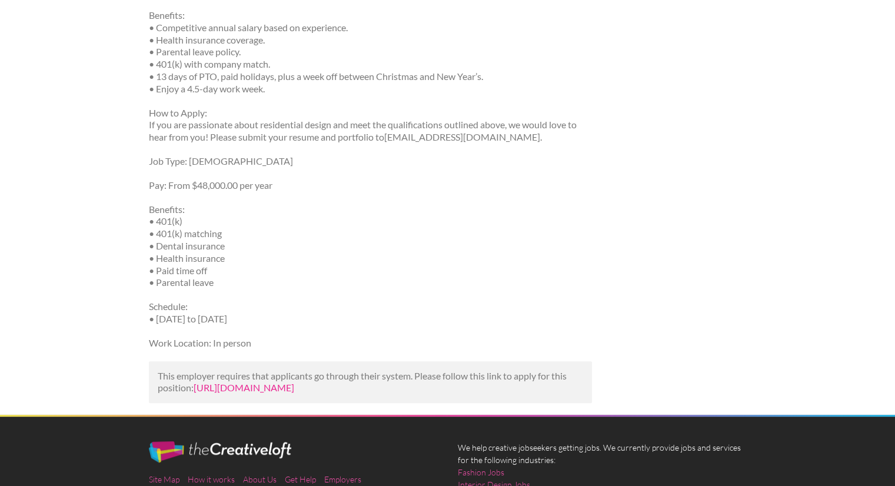
click at [279, 391] on link "[URL][DOMAIN_NAME]" at bounding box center [244, 387] width 101 height 11
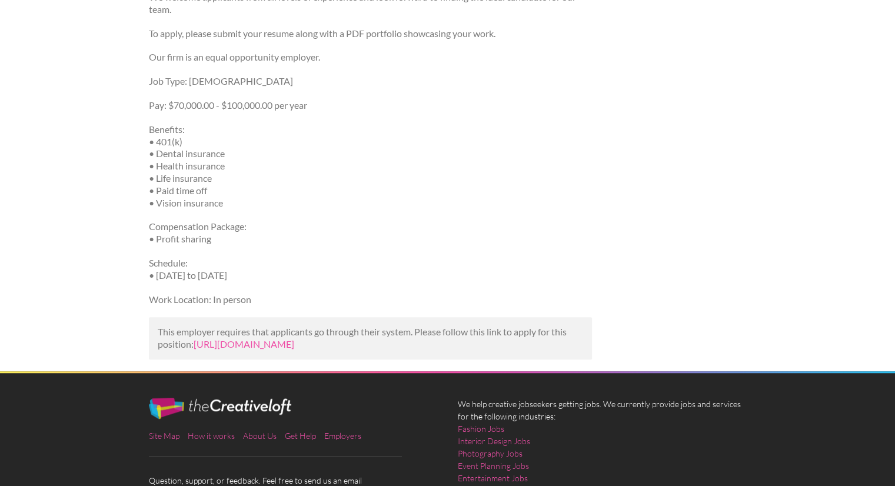
scroll to position [772, 0]
click at [294, 347] on link "[URL][DOMAIN_NAME]" at bounding box center [244, 343] width 101 height 11
